Goal: Information Seeking & Learning: Learn about a topic

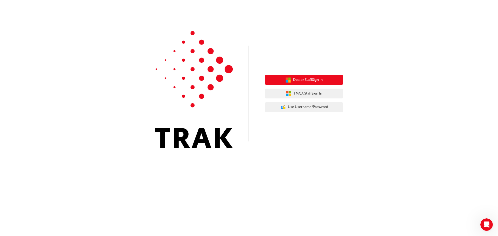
click at [322, 82] on span "Dealer Staff Sign In" at bounding box center [308, 80] width 30 height 6
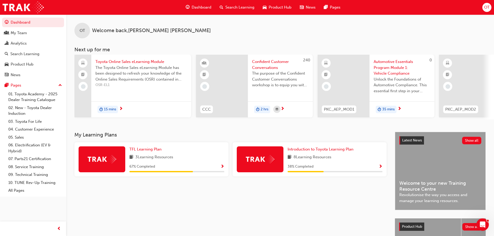
click at [238, 8] on span "Search Learning" at bounding box center [239, 7] width 29 height 6
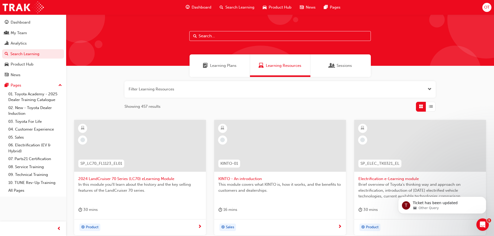
click at [242, 38] on input "text" at bounding box center [279, 36] width 181 height 10
type input "TFL"
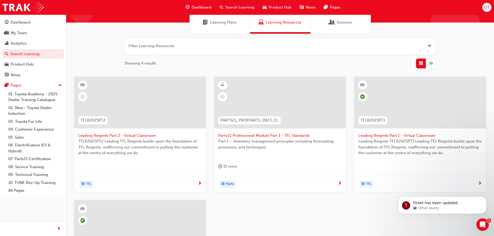
scroll to position [104, 0]
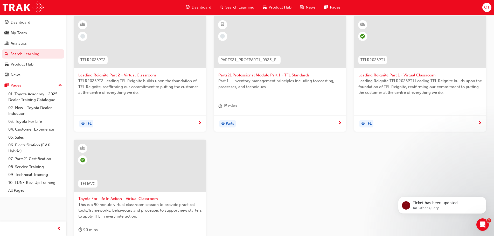
click at [113, 199] on span "Toyota For Life In Action - Virtual Classroom" at bounding box center [139, 199] width 123 height 6
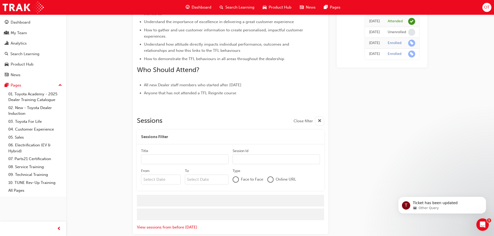
scroll to position [216, 0]
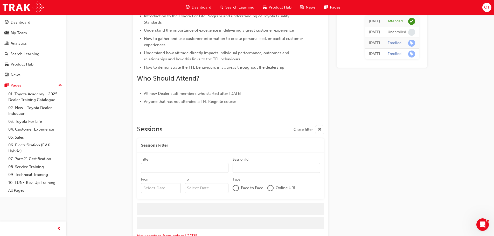
scroll to position [216, 0]
